Goal: Information Seeking & Learning: Learn about a topic

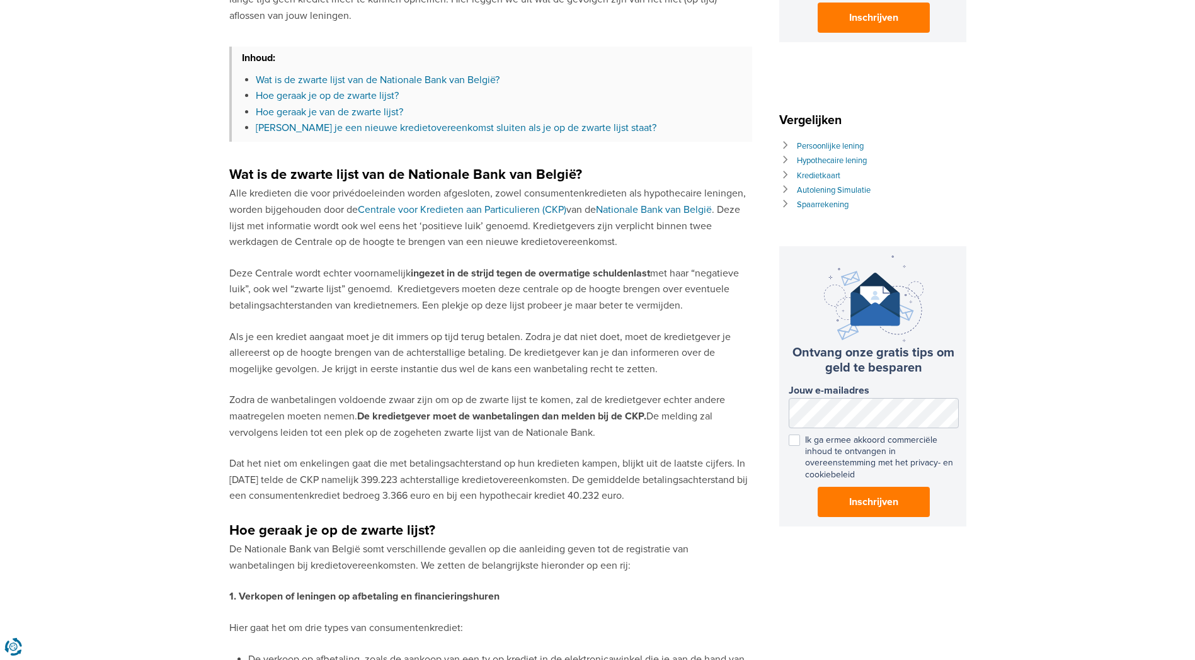
scroll to position [441, 0]
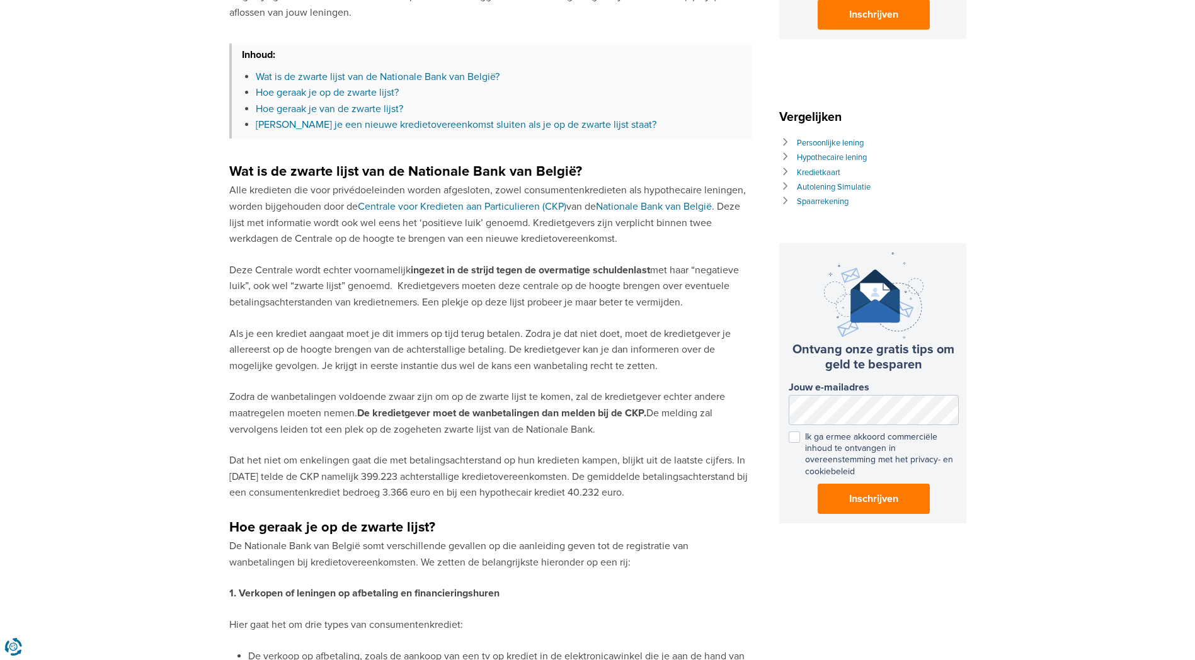
click at [480, 283] on p "Deze Centrale wordt echter voornamelijk ingezet in de strijd tegen de overmatig…" at bounding box center [490, 287] width 523 height 48
click at [497, 283] on p "Deze Centrale wordt echter voornamelijk ingezet in de strijd tegen de overmatig…" at bounding box center [490, 287] width 523 height 48
click at [486, 283] on p "Deze Centrale wordt echter voornamelijk ingezet in de strijd tegen de overmatig…" at bounding box center [490, 287] width 523 height 48
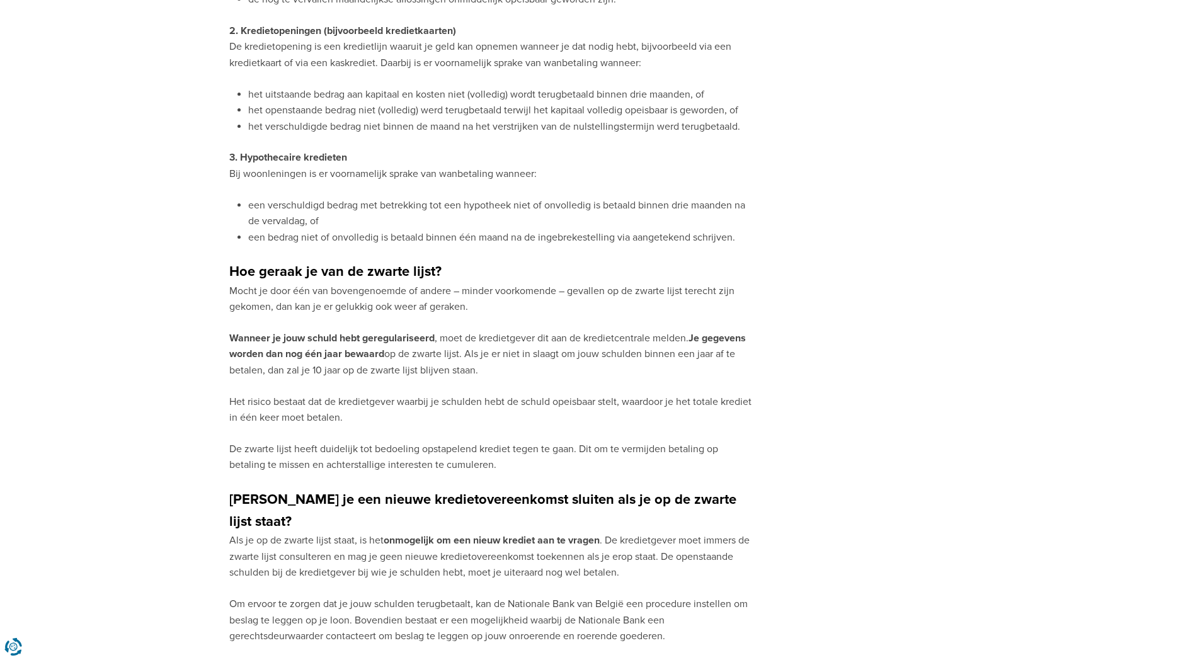
scroll to position [1260, 0]
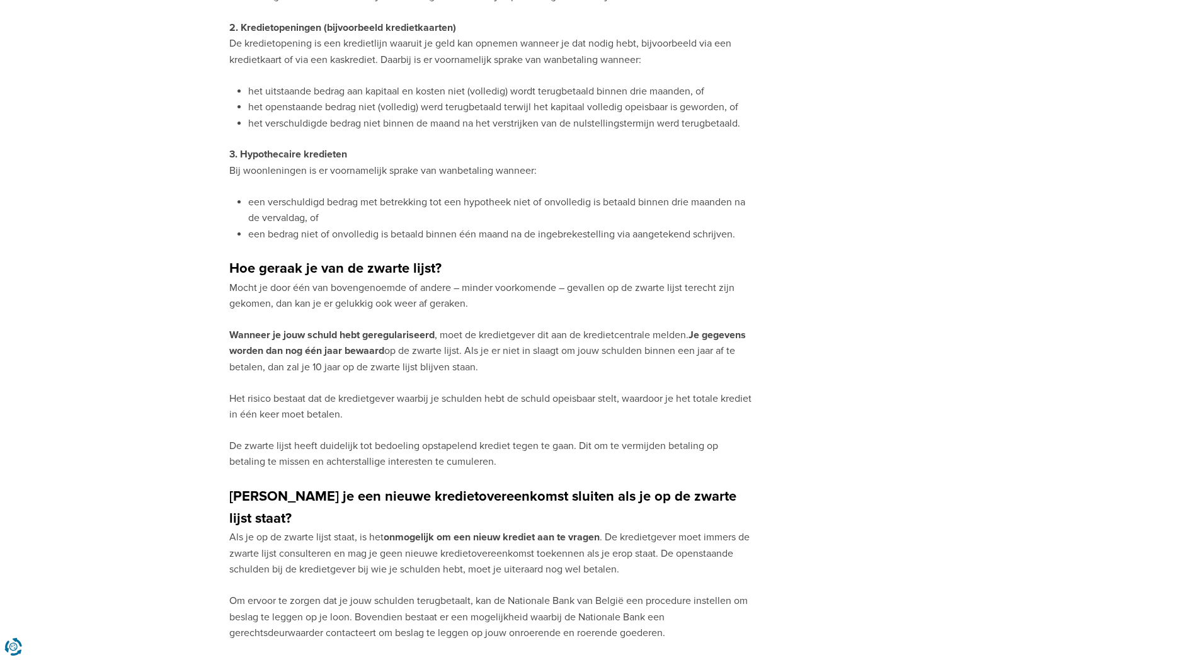
click at [493, 280] on p "Mocht je door één van bovengenoemde of andere – minder voorkomende – gevallen o…" at bounding box center [490, 296] width 523 height 32
click at [481, 280] on p "Mocht je door één van bovengenoemde of andere – minder voorkomende – gevallen o…" at bounding box center [490, 296] width 523 height 32
click at [378, 287] on p "Mocht je door één van bovengenoemde of andere – minder voorkomende – gevallen o…" at bounding box center [490, 296] width 523 height 32
click at [435, 286] on p "Mocht je door één van bovengenoemde of andere – minder voorkomende – gevallen o…" at bounding box center [490, 296] width 523 height 32
click at [460, 327] on p "Wanneer je jouw schuld hebt geregulariseerd , moet de kredietgever dit aan de k…" at bounding box center [490, 351] width 523 height 48
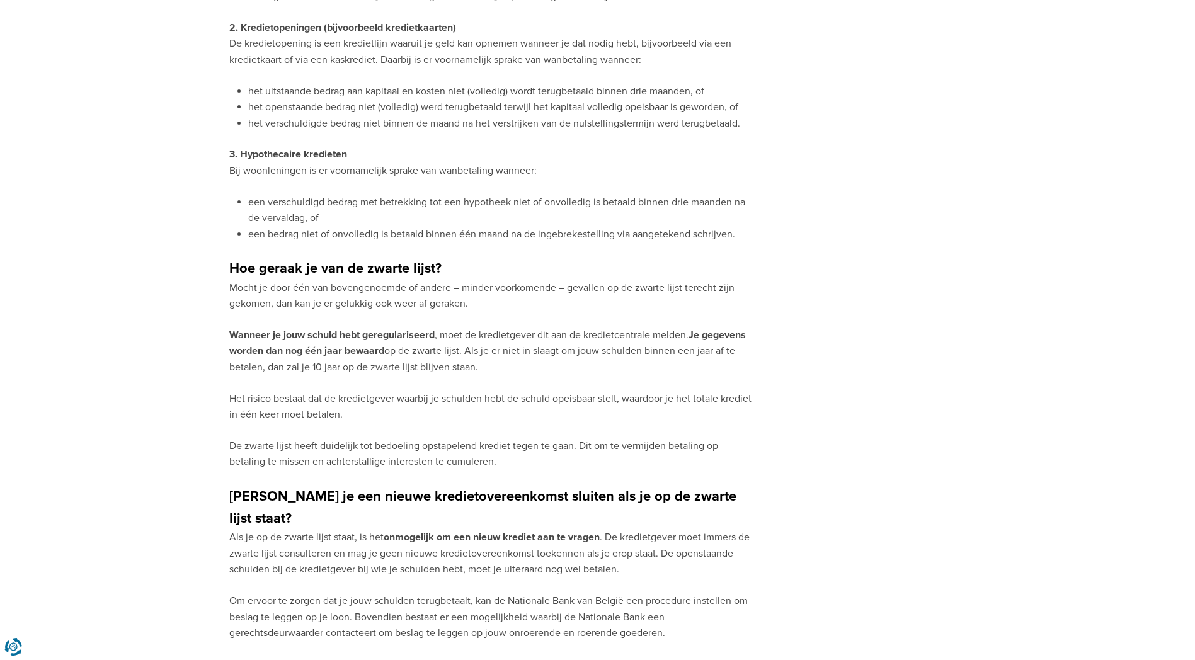
click at [475, 327] on p "Wanneer je jouw schuld hebt geregulariseerd , moet de kredietgever dit aan de k…" at bounding box center [490, 351] width 523 height 48
click at [469, 327] on p "Wanneer je jouw schuld hebt geregulariseerd , moet de kredietgever dit aan de k…" at bounding box center [490, 351] width 523 height 48
click at [451, 334] on p "Wanneer je jouw schuld hebt geregulariseerd , moet de kredietgever dit aan de k…" at bounding box center [490, 351] width 523 height 48
click at [467, 334] on p "Wanneer je jouw schuld hebt geregulariseerd , moet de kredietgever dit aan de k…" at bounding box center [490, 351] width 523 height 48
click at [462, 334] on p "Wanneer je jouw schuld hebt geregulariseerd , moet de kredietgever dit aan de k…" at bounding box center [490, 351] width 523 height 48
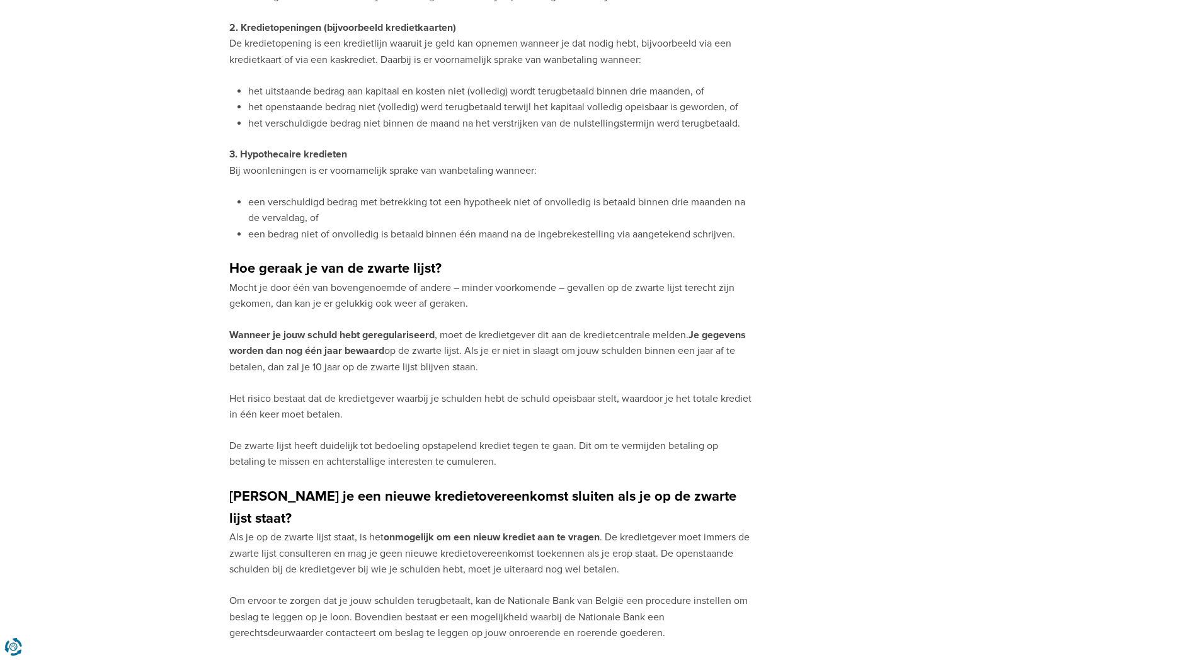
click at [392, 353] on p "Wanneer je jouw schuld hebt geregulariseerd , moet de kredietgever dit aan de k…" at bounding box center [490, 351] width 523 height 48
drag, startPoint x: 482, startPoint y: 351, endPoint x: 473, endPoint y: 350, distance: 9.5
click at [481, 350] on p "Wanneer je jouw schuld hebt geregulariseerd , moet de kredietgever dit aan de k…" at bounding box center [490, 351] width 523 height 48
click at [470, 350] on p "Wanneer je jouw schuld hebt geregulariseerd , moet de kredietgever dit aan de k…" at bounding box center [490, 351] width 523 height 48
click at [470, 336] on p "Wanneer je jouw schuld hebt geregulariseerd , moet de kredietgever dit aan de k…" at bounding box center [490, 351] width 523 height 48
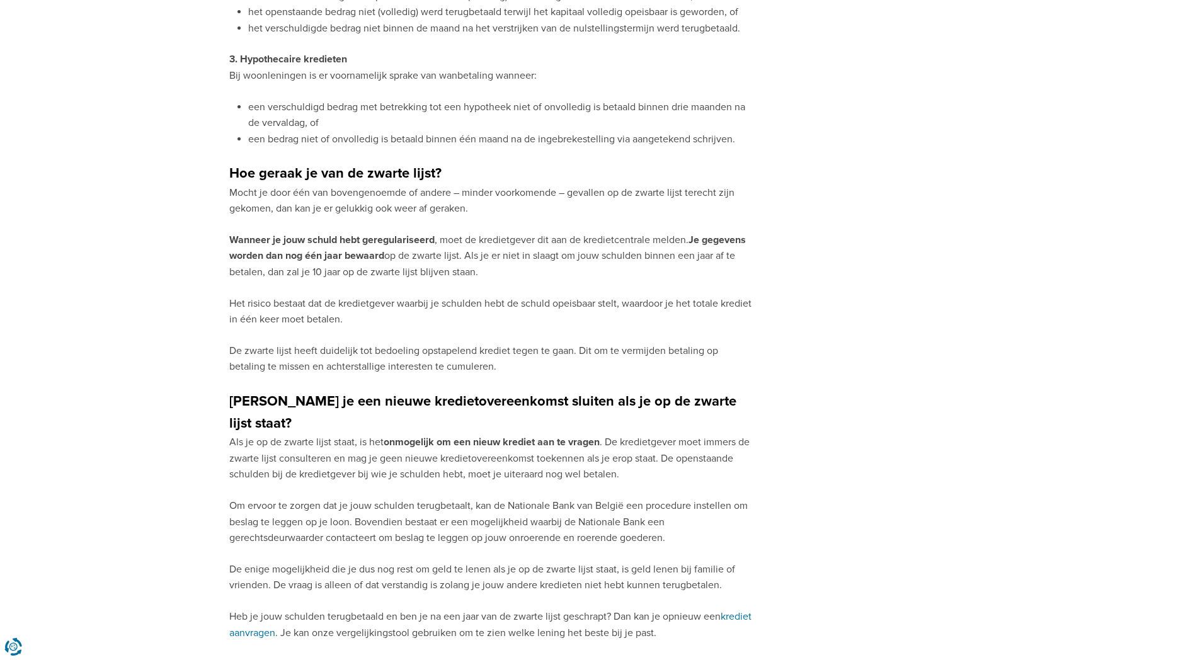
scroll to position [1385, 0]
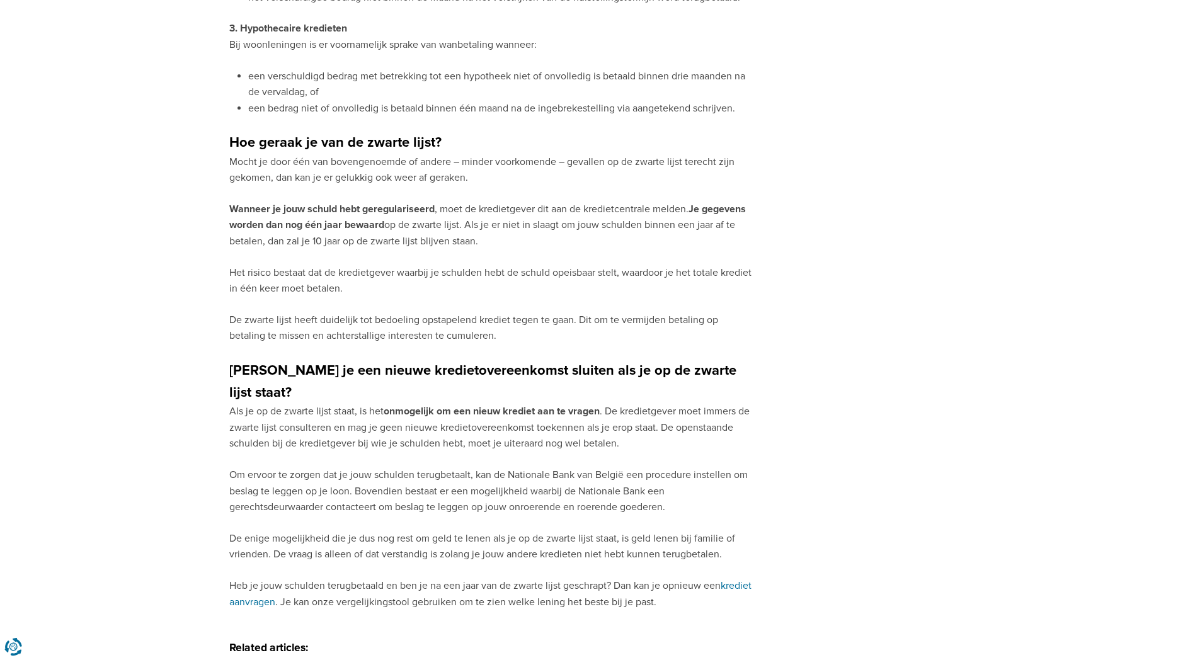
drag, startPoint x: 366, startPoint y: 256, endPoint x: 456, endPoint y: 255, distance: 90.1
click at [367, 265] on p "Het risico bestaat dat de kredietgever waarbij je schulden hebt de schuld opeis…" at bounding box center [490, 281] width 523 height 32
click at [470, 265] on p "Het risico bestaat dat de kredietgever waarbij je schulden hebt de schuld opeis…" at bounding box center [490, 281] width 523 height 32
click at [459, 265] on p "Het risico bestaat dat de kredietgever waarbij je schulden hebt de schuld opeis…" at bounding box center [490, 281] width 523 height 32
click at [477, 265] on p "Het risico bestaat dat de kredietgever waarbij je schulden hebt de schuld opeis…" at bounding box center [490, 281] width 523 height 32
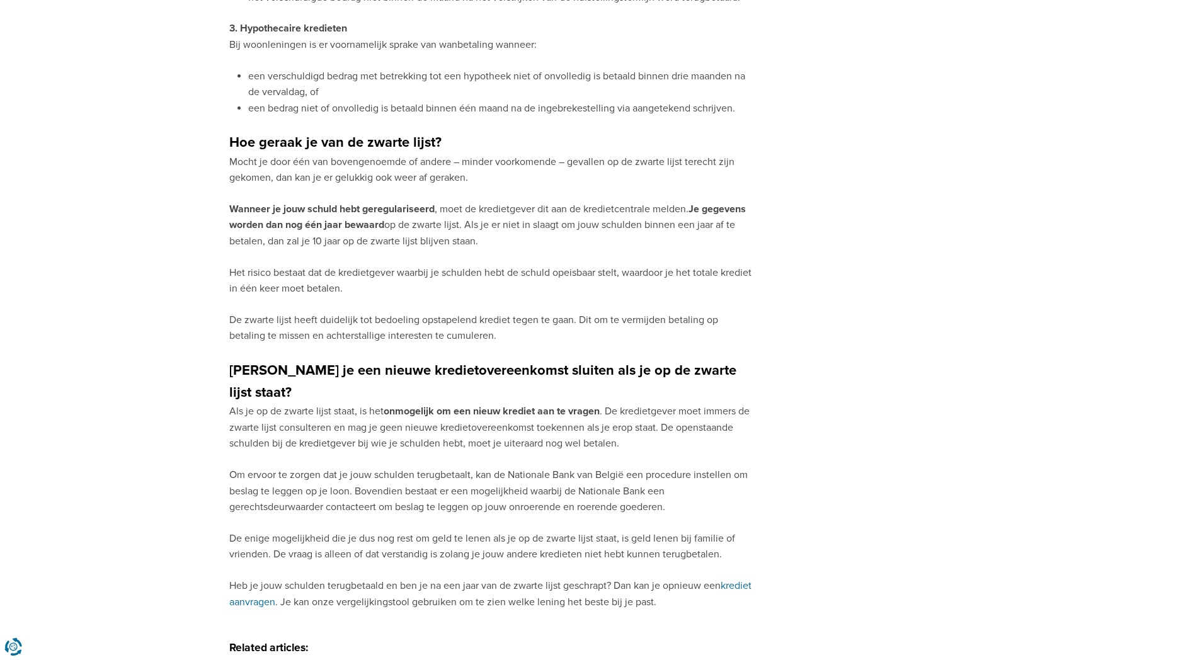
click at [493, 265] on p "Het risico bestaat dat de kredietgever waarbij je schulden hebt de schuld opeis…" at bounding box center [490, 281] width 523 height 32
click at [486, 265] on p "Het risico bestaat dat de kredietgever waarbij je schulden hebt de schuld opeis…" at bounding box center [490, 281] width 523 height 32
click at [462, 312] on p "De zwarte lijst heeft duidelijk tot bedoeling opstapelend krediet tegen te gaan…" at bounding box center [490, 328] width 523 height 32
click at [471, 312] on p "De zwarte lijst heeft duidelijk tot bedoeling opstapelend krediet tegen te gaan…" at bounding box center [490, 328] width 523 height 32
click at [475, 312] on p "De zwarte lijst heeft duidelijk tot bedoeling opstapelend krediet tegen te gaan…" at bounding box center [490, 328] width 523 height 32
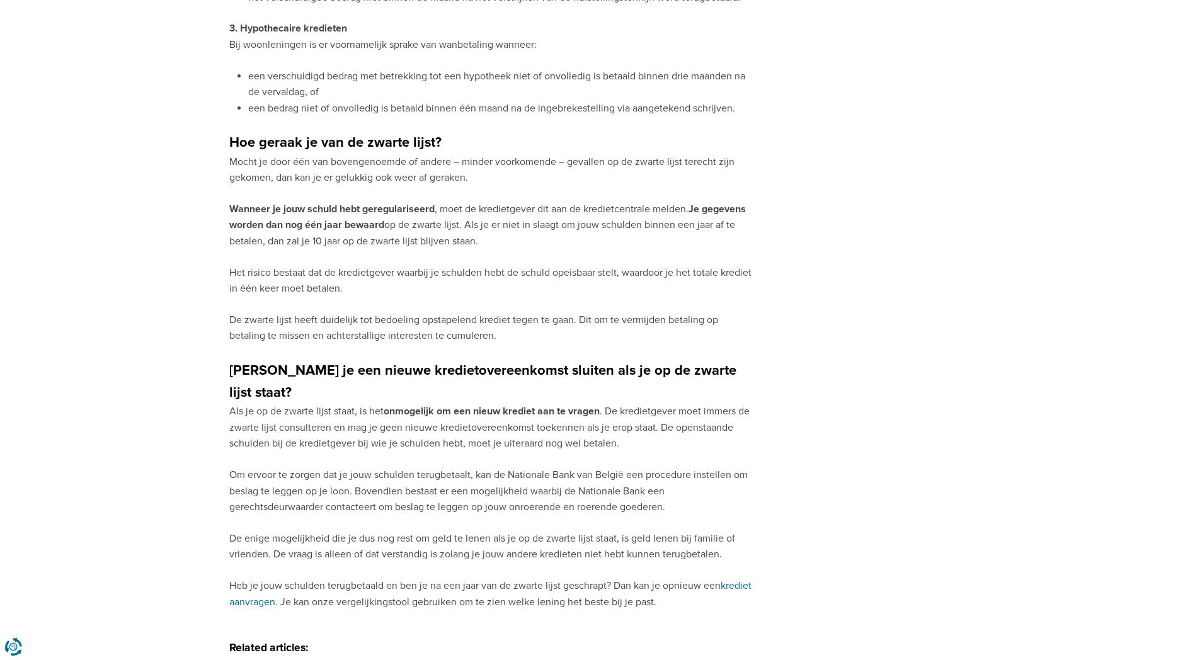
click at [462, 312] on p "De zwarte lijst heeft duidelijk tot bedoeling opstapelend krediet tegen te gaan…" at bounding box center [490, 328] width 523 height 32
click at [478, 312] on p "De zwarte lijst heeft duidelijk tot bedoeling opstapelend krediet tegen te gaan…" at bounding box center [490, 328] width 523 height 32
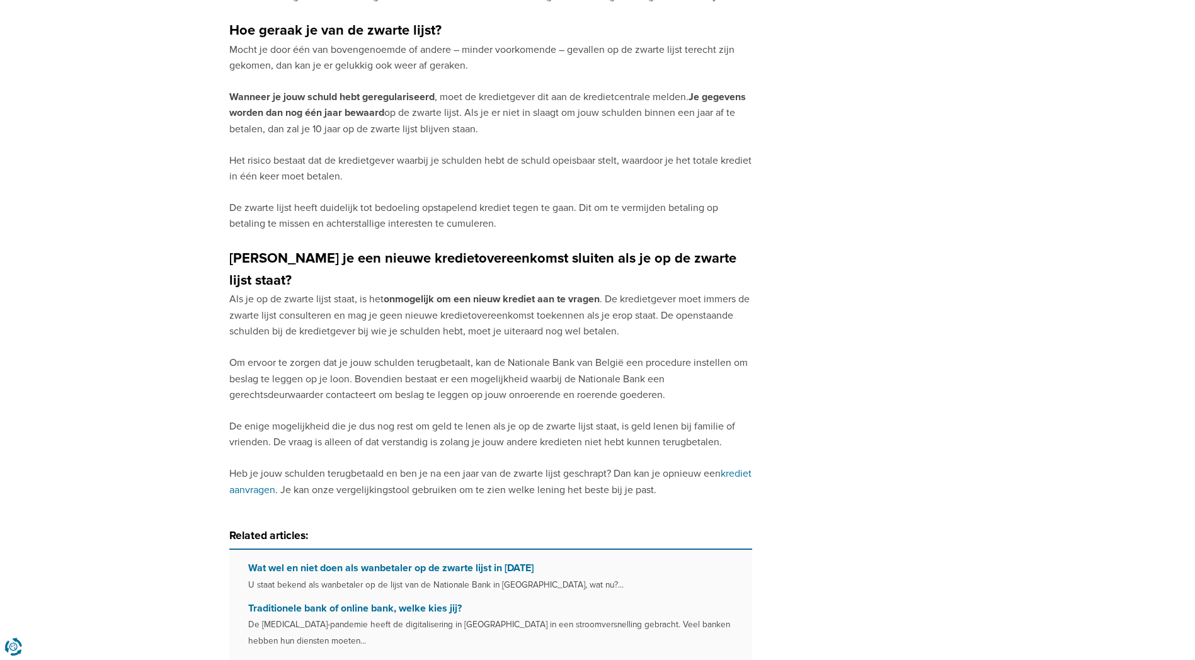
scroll to position [1511, 0]
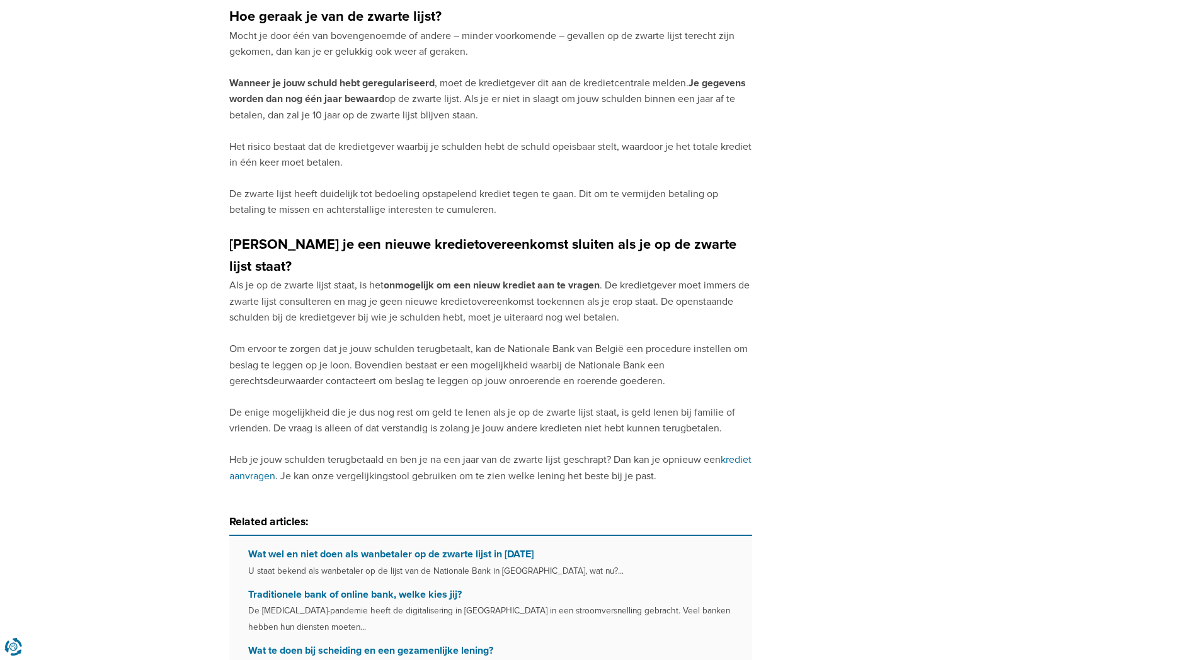
click at [470, 278] on p "Als je op de zwarte lijst staat, is het onmogelijk om een nieuw krediet aan te …" at bounding box center [490, 302] width 523 height 48
click at [481, 278] on p "Als je op de zwarte lijst staat, is het onmogelijk om een nieuw krediet aan te …" at bounding box center [490, 302] width 523 height 48
click at [474, 282] on p "Als je op de zwarte lijst staat, is het onmogelijk om een nieuw krediet aan te …" at bounding box center [490, 302] width 523 height 48
click at [467, 284] on p "Als je op de zwarte lijst staat, is het onmogelijk om een nieuw krediet aan te …" at bounding box center [490, 302] width 523 height 48
click at [457, 341] on p "Om ervoor te zorgen dat je jouw schulden terugbetaalt, kan de Nationale Bank va…" at bounding box center [490, 365] width 523 height 48
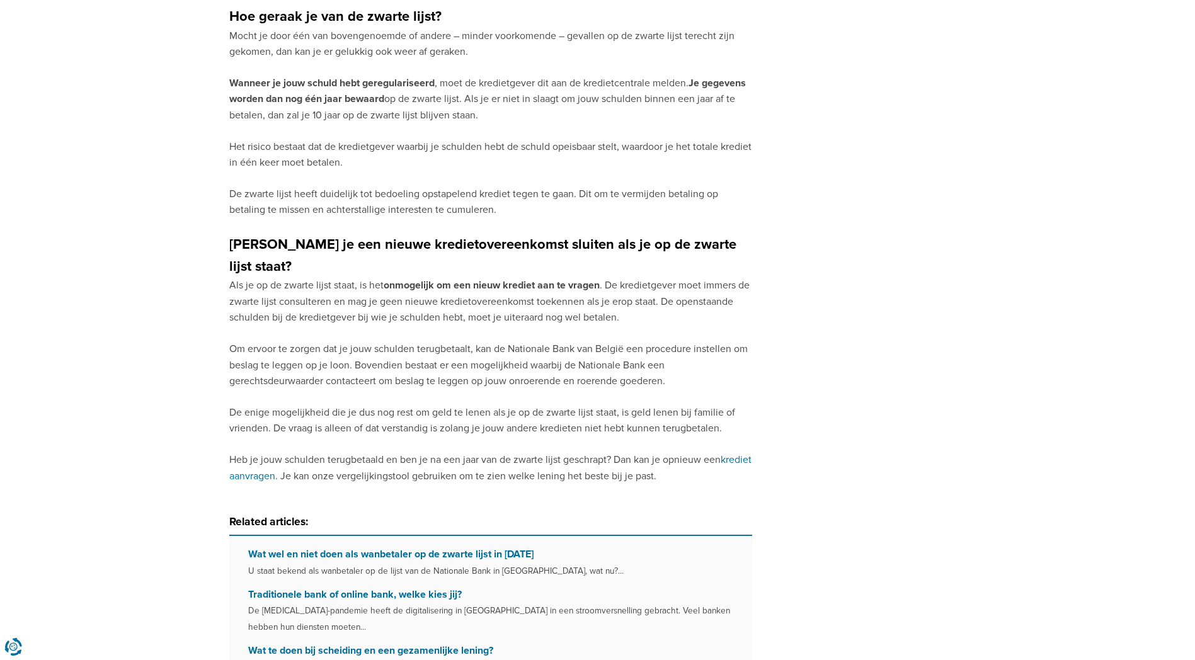
click at [475, 341] on p "Om ervoor te zorgen dat je jouw schulden terugbetaalt, kan de Nationale Bank va…" at bounding box center [490, 365] width 523 height 48
click at [470, 341] on p "Om ervoor te zorgen dat je jouw schulden terugbetaalt, kan de Nationale Bank va…" at bounding box center [490, 365] width 523 height 48
click at [476, 341] on p "Om ervoor te zorgen dat je jouw schulden terugbetaalt, kan de Nationale Bank va…" at bounding box center [490, 365] width 523 height 48
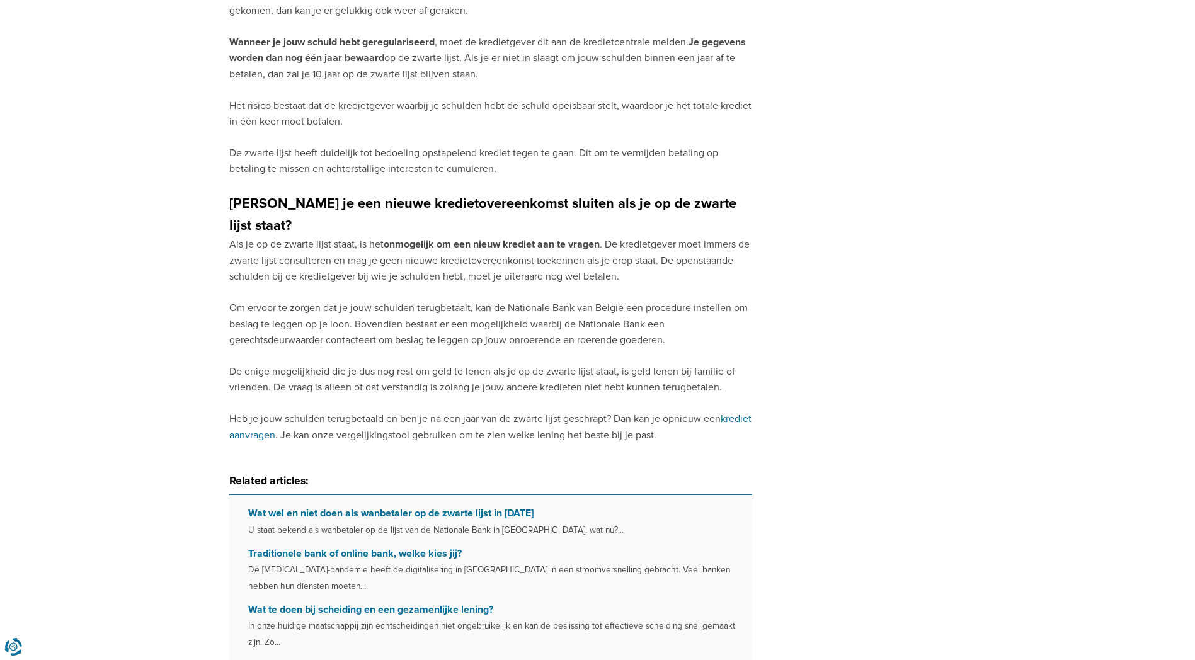
scroll to position [1574, 0]
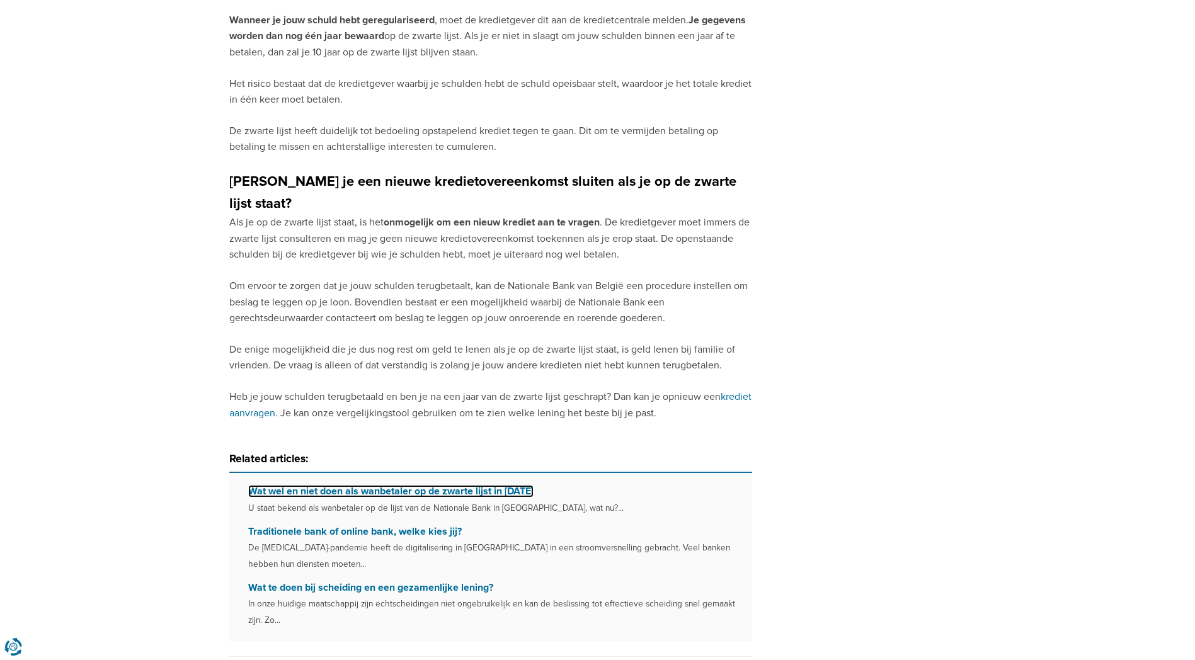
click at [480, 485] on link "Wat wel en niet doen als wanbetaler op de zwarte lijst in [DATE]" at bounding box center [390, 491] width 285 height 13
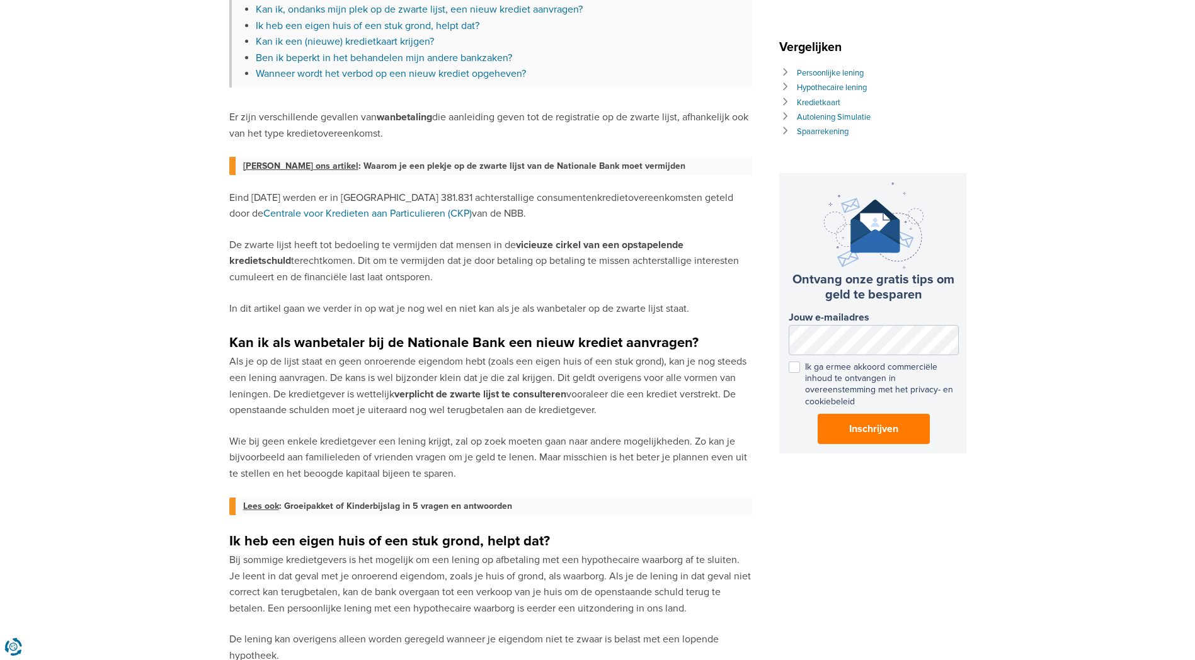
scroll to position [567, 0]
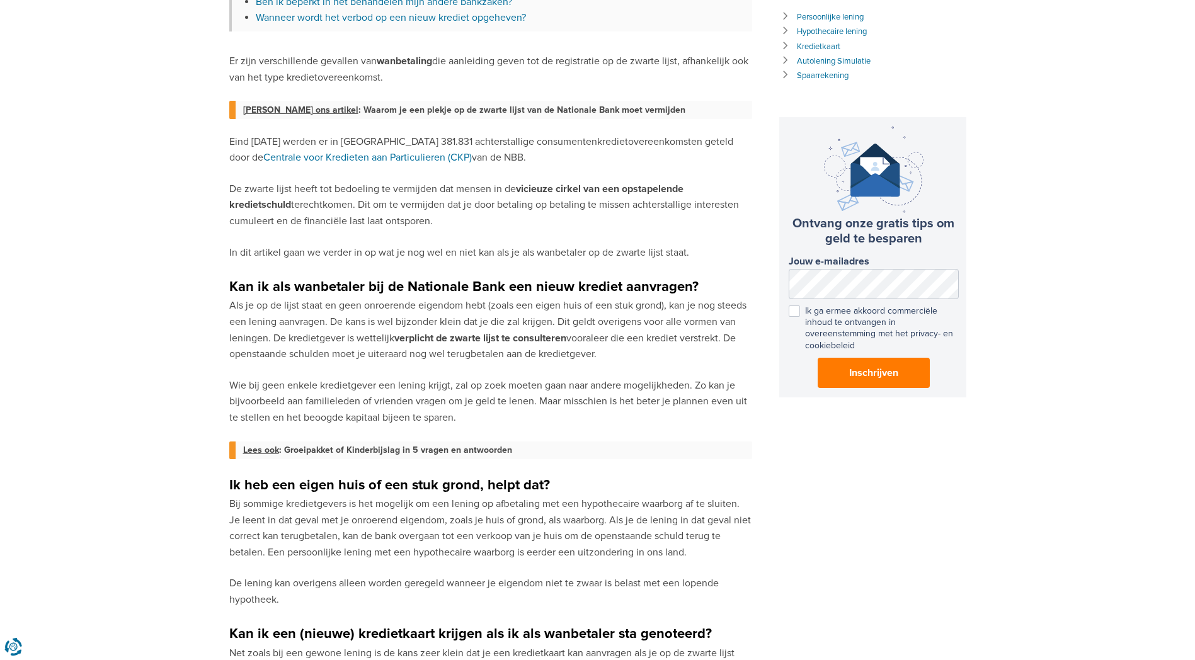
click at [473, 288] on strong "Kan ik als wanbetaler bij de Nationale Bank een nieuw krediet aanvragen?" at bounding box center [463, 286] width 469 height 17
click at [460, 314] on p "Als je op de lijst staat en geen onroerende eigendom hebt (zoals een eigen huis…" at bounding box center [490, 330] width 523 height 64
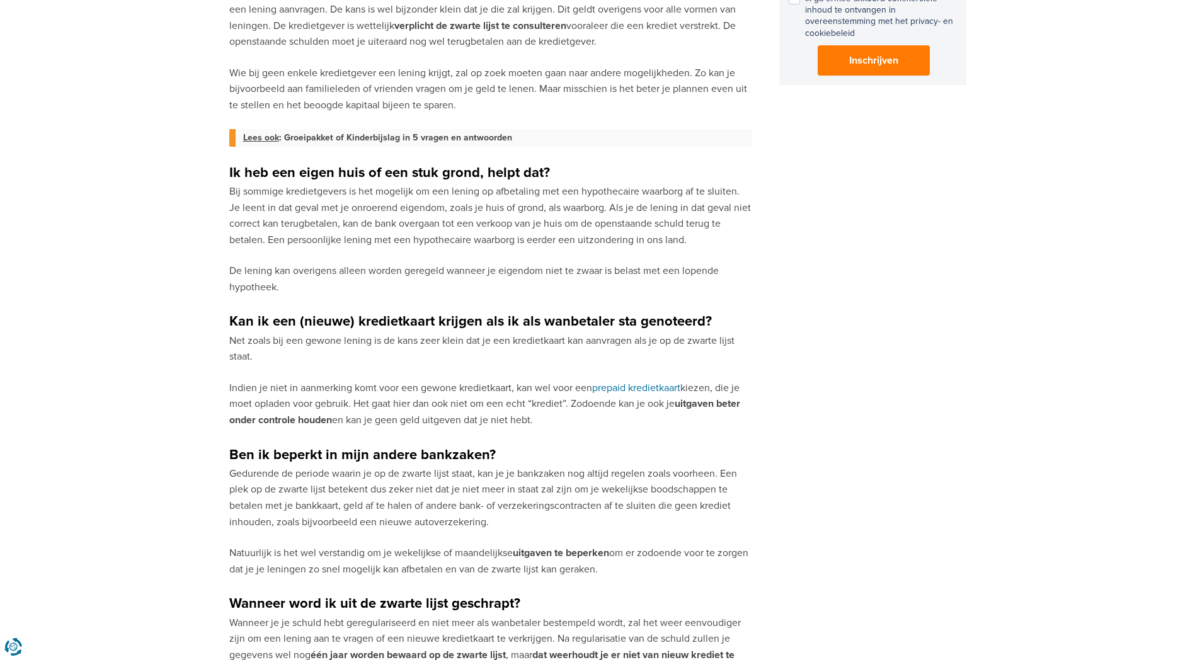
scroll to position [882, 0]
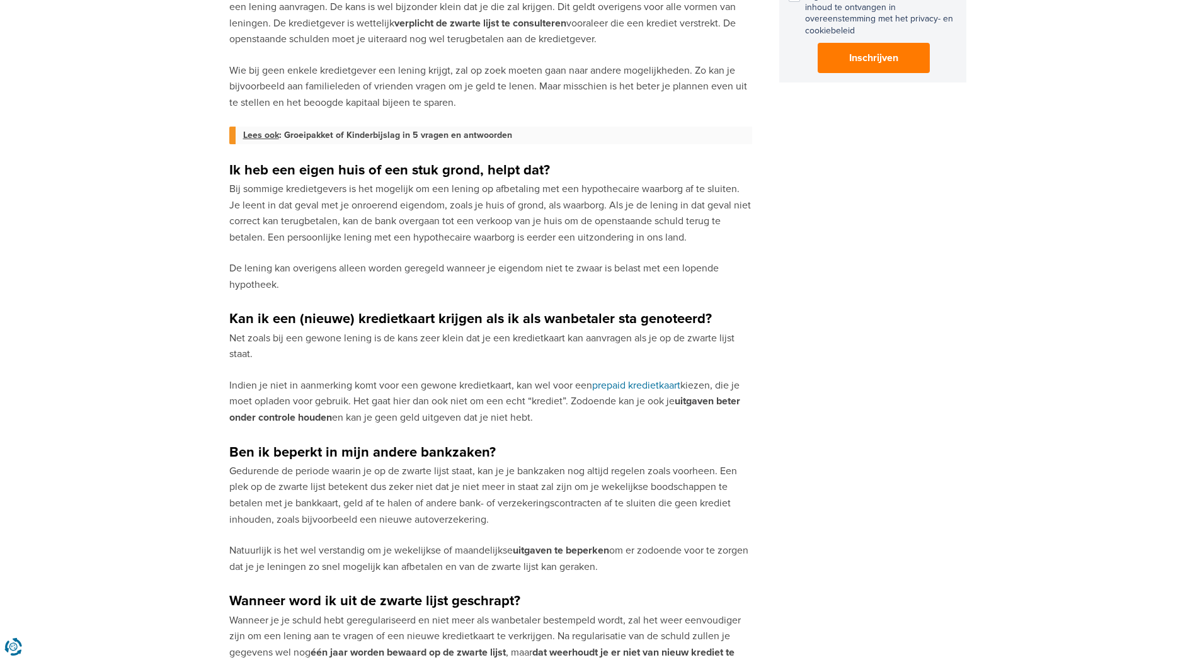
click at [486, 191] on p "Bij sommige kredietgevers is het mogelijk om een lening op afbetaling met een h…" at bounding box center [490, 213] width 523 height 64
click at [464, 188] on p "Bij sommige kredietgevers is het mogelijk om een lening op afbetaling met een h…" at bounding box center [490, 213] width 523 height 64
click at [472, 186] on p "Bij sommige kredietgevers is het mogelijk om een lening op afbetaling met een h…" at bounding box center [490, 213] width 523 height 64
click at [487, 190] on p "Bij sommige kredietgevers is het mogelijk om een lening op afbetaling met een h…" at bounding box center [490, 213] width 523 height 64
click at [507, 189] on p "Bij sommige kredietgevers is het mogelijk om een lening op afbetaling met een h…" at bounding box center [490, 213] width 523 height 64
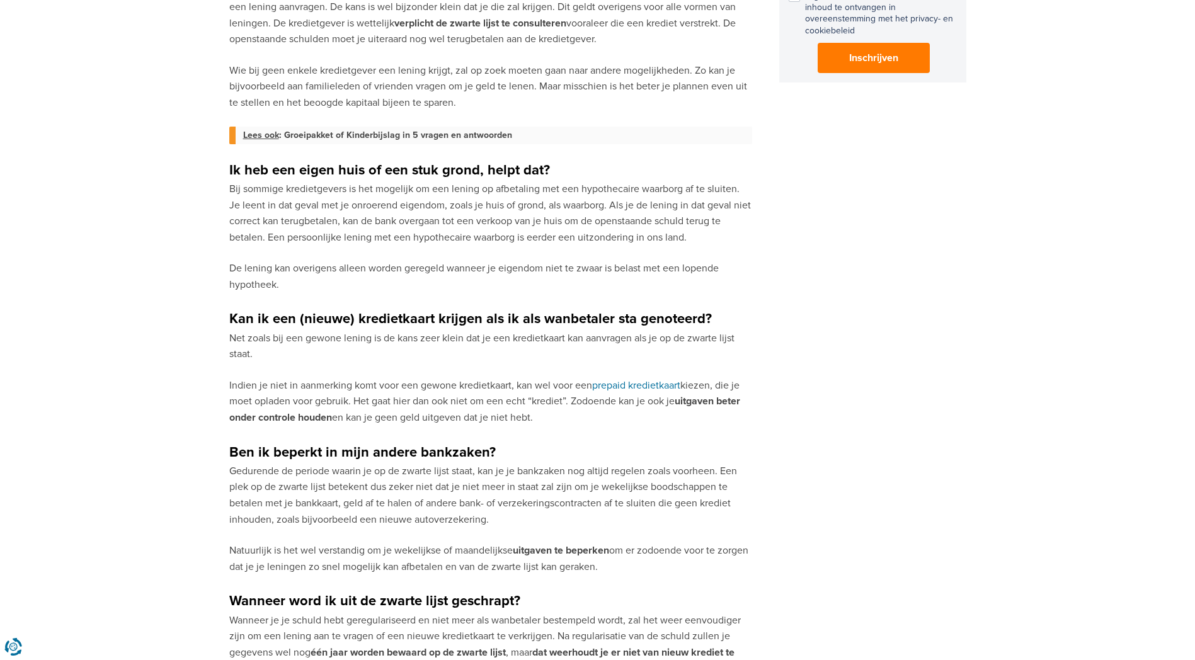
click at [408, 203] on p "Bij sommige kredietgevers is het mogelijk om een lening op afbetaling met een h…" at bounding box center [490, 213] width 523 height 64
click at [351, 206] on p "Bij sommige kredietgevers is het mogelijk om een lening op afbetaling met een h…" at bounding box center [490, 213] width 523 height 64
click at [471, 203] on p "Bij sommige kredietgevers is het mogelijk om een lening op afbetaling met een h…" at bounding box center [490, 213] width 523 height 64
click at [494, 202] on p "Bij sommige kredietgevers is het mogelijk om een lening op afbetaling met een h…" at bounding box center [490, 213] width 523 height 64
click at [484, 203] on p "Bij sommige kredietgevers is het mogelijk om een lening op afbetaling met een h…" at bounding box center [490, 213] width 523 height 64
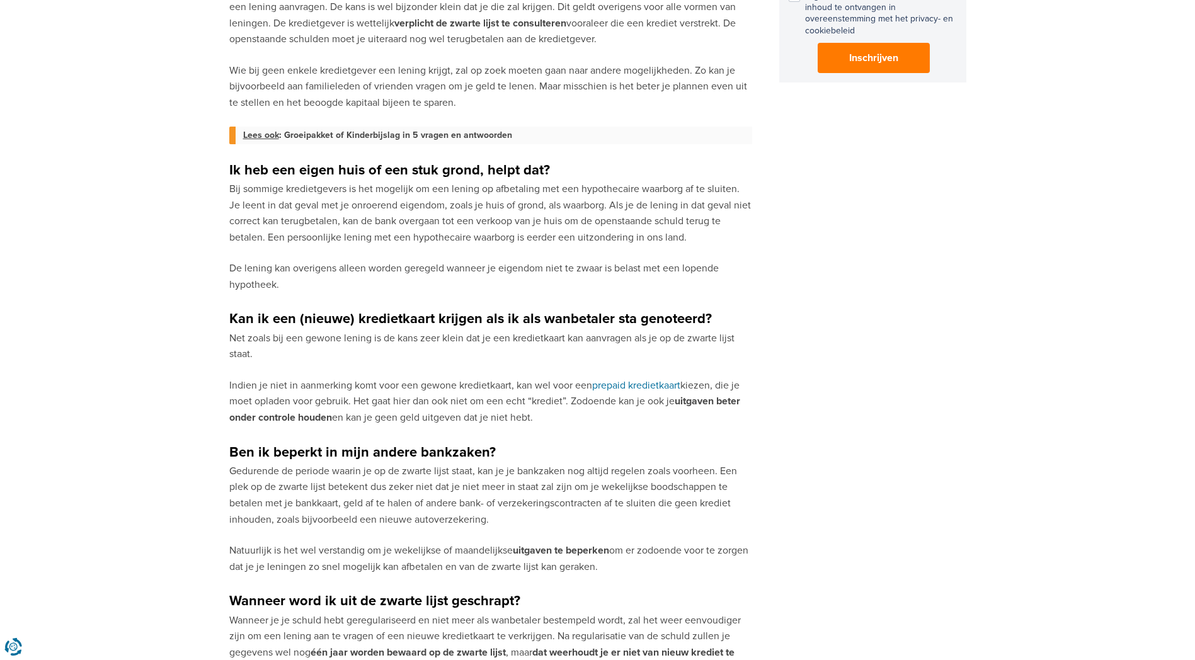
click at [481, 225] on p "Bij sommige kredietgevers is het mogelijk om een lening op afbetaling met een h…" at bounding box center [490, 213] width 523 height 64
click at [467, 316] on strong "Kan ik een (nieuwe) kredietkaart krijgen als ik als wanbetaler sta genoteerd?" at bounding box center [470, 318] width 482 height 17
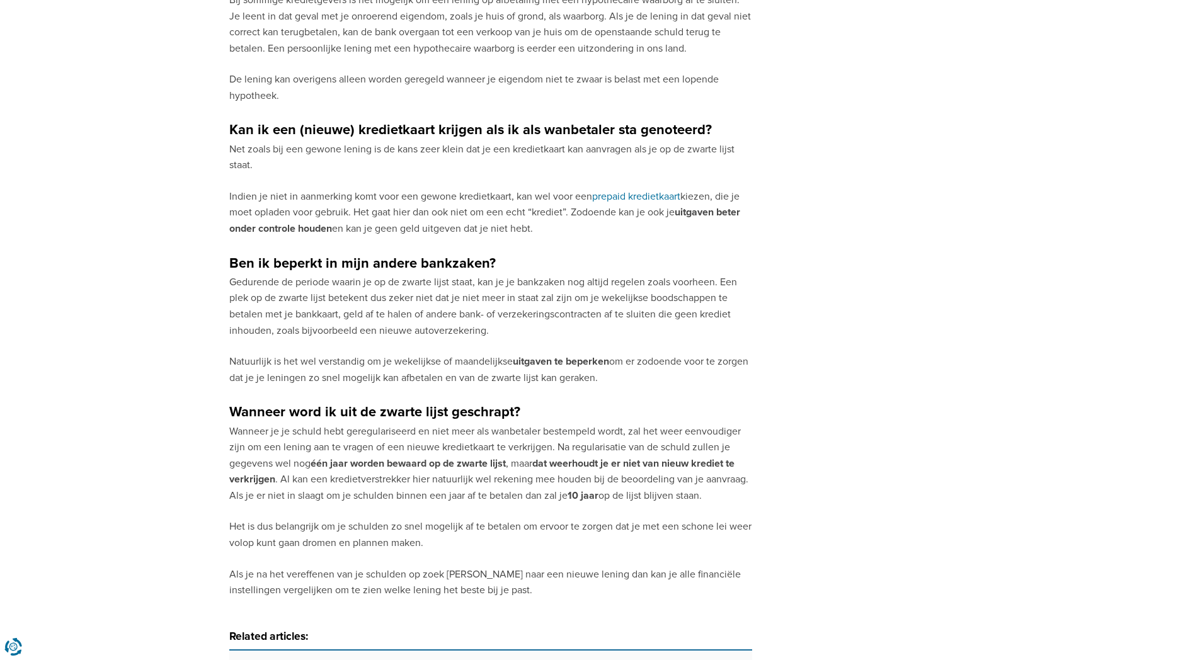
scroll to position [1134, 0]
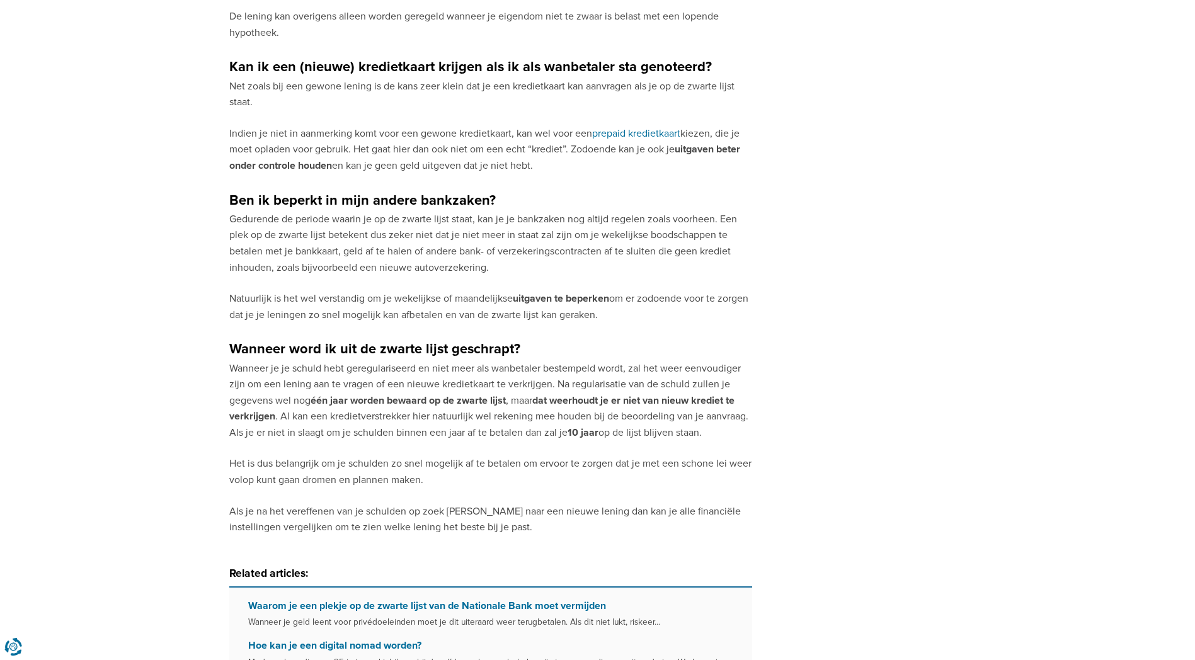
click at [472, 434] on p "Wanneer je je schuld hebt geregulariseerd en niet meer als wanbetaler bestempel…" at bounding box center [490, 401] width 523 height 81
click at [283, 433] on p "Wanneer je je schuld hebt geregulariseerd en niet meer als wanbetaler bestempel…" at bounding box center [490, 401] width 523 height 81
drag, startPoint x: 402, startPoint y: 431, endPoint x: 421, endPoint y: 431, distance: 18.9
click at [409, 431] on p "Wanneer je je schuld hebt geregulariseerd en niet meer als wanbetaler bestempel…" at bounding box center [490, 401] width 523 height 81
drag, startPoint x: 421, startPoint y: 431, endPoint x: 501, endPoint y: 431, distance: 80.0
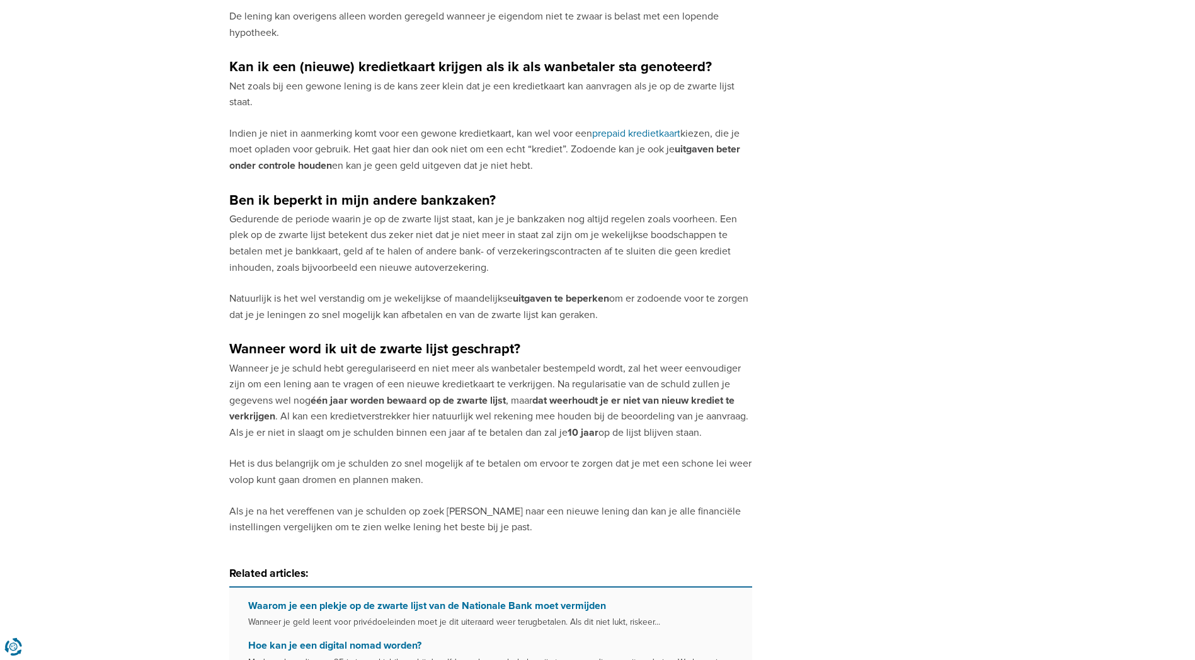
click at [501, 431] on p "Wanneer je je schuld hebt geregulariseerd en niet meer als wanbetaler bestempel…" at bounding box center [490, 401] width 523 height 81
click at [507, 431] on p "Wanneer je je schuld hebt geregulariseerd en niet meer als wanbetaler bestempel…" at bounding box center [490, 401] width 523 height 81
click at [506, 432] on p "Wanneer je je schuld hebt geregulariseerd en niet meer als wanbetaler bestempel…" at bounding box center [490, 401] width 523 height 81
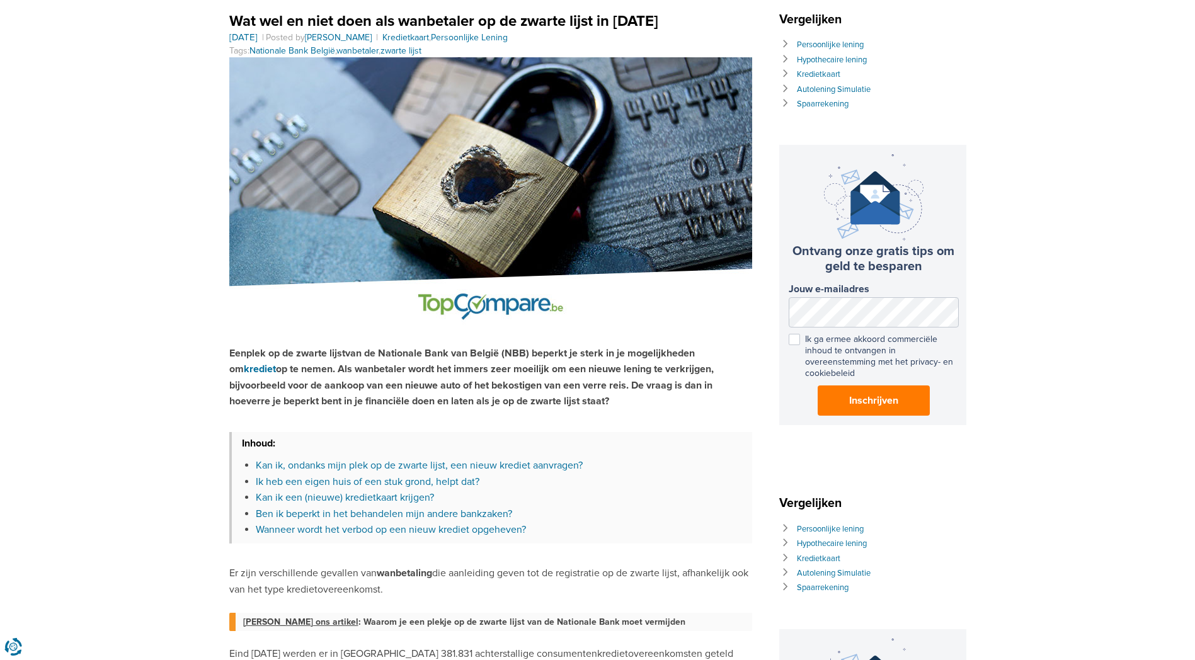
scroll to position [0, 0]
